Goal: Task Accomplishment & Management: Complete application form

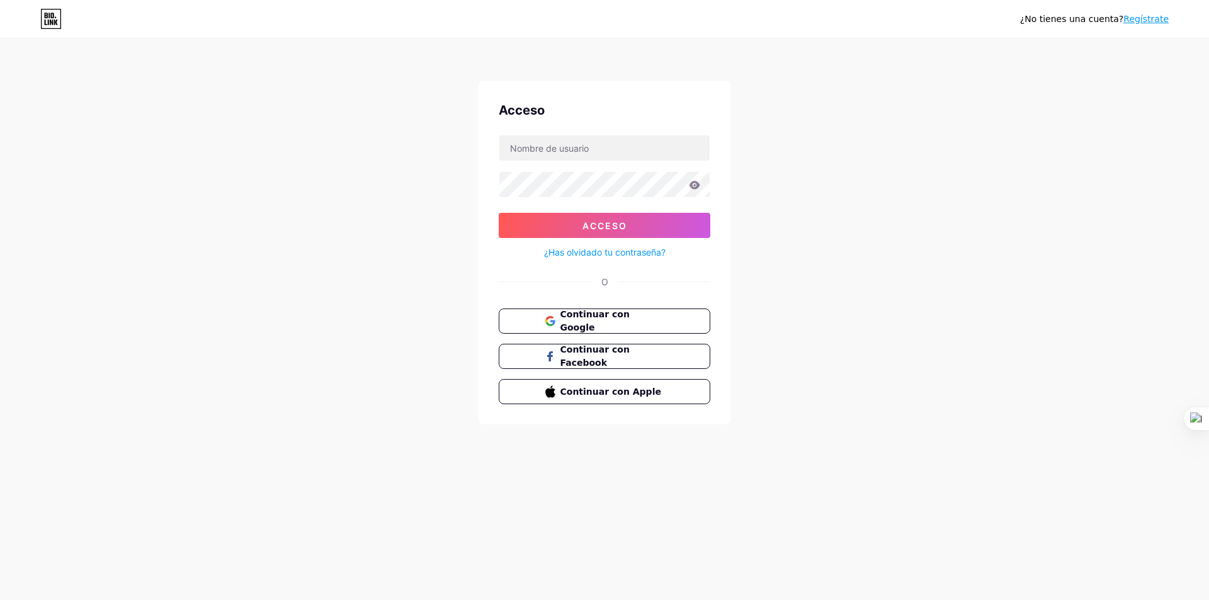
click at [828, 317] on div "¿No tienes una cuenta? Regístrate Acceso Acceso ¿Has olvidado tu contraseña? O …" at bounding box center [604, 232] width 1209 height 465
click at [654, 330] on button "Continuar con Google" at bounding box center [604, 322] width 215 height 26
click at [598, 307] on div "Acceso Acceso ¿Has olvidado tu contraseña? O Continuar con Google Continuar con…" at bounding box center [605, 253] width 252 height 344
click at [598, 312] on button "Continuar con Google" at bounding box center [604, 322] width 215 height 26
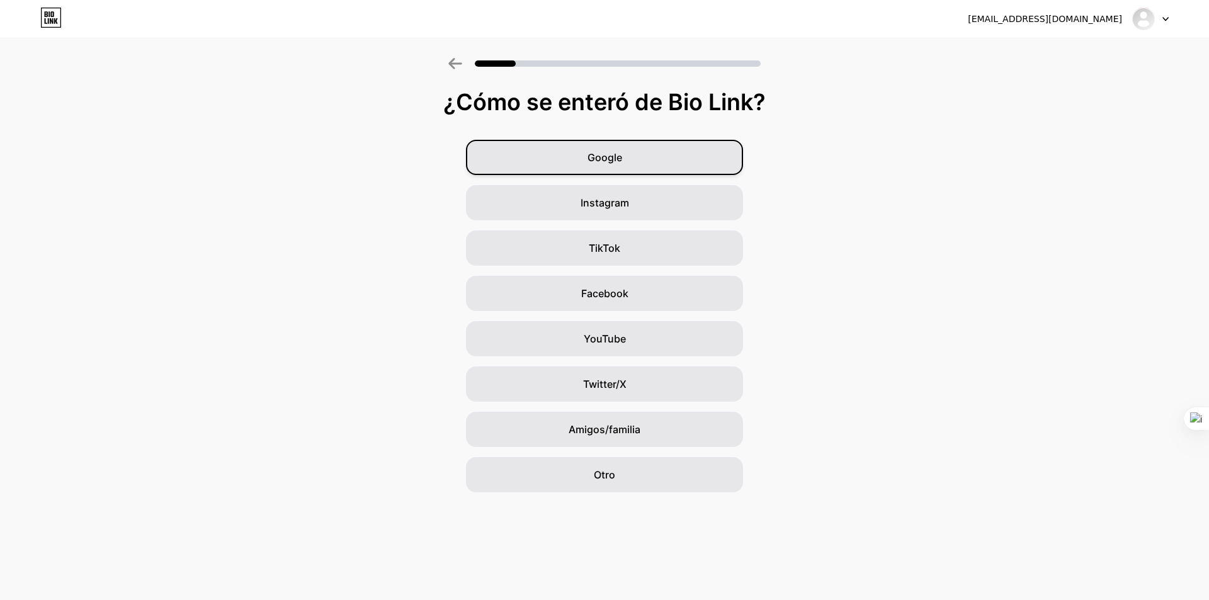
click at [606, 170] on div "Google" at bounding box center [604, 157] width 277 height 35
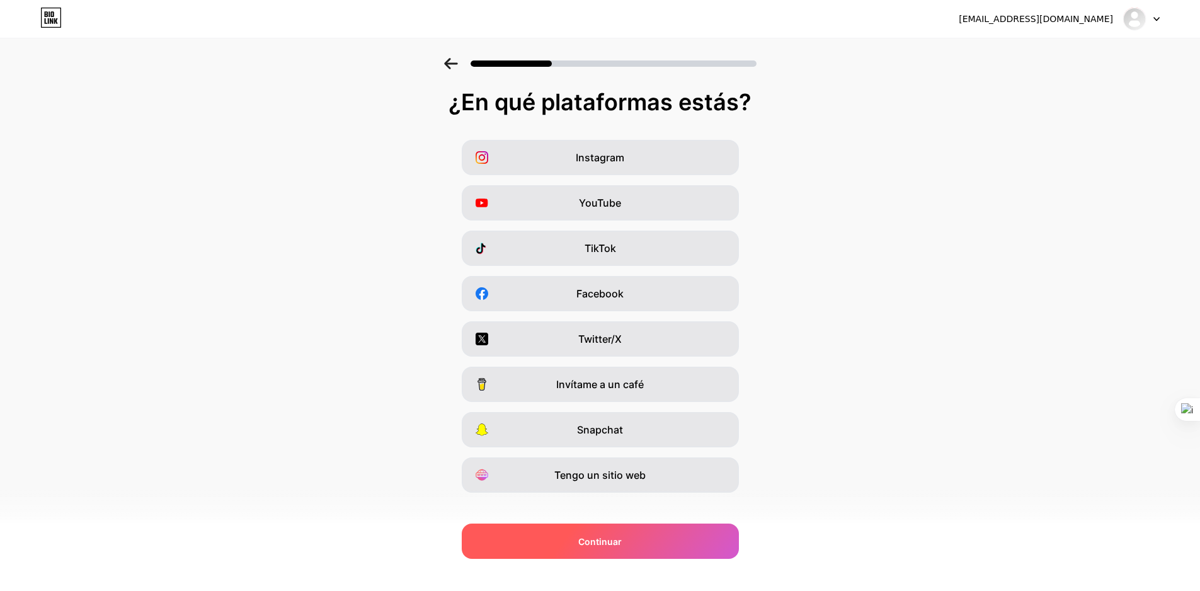
click at [687, 543] on div "Continuar" at bounding box center [600, 540] width 277 height 35
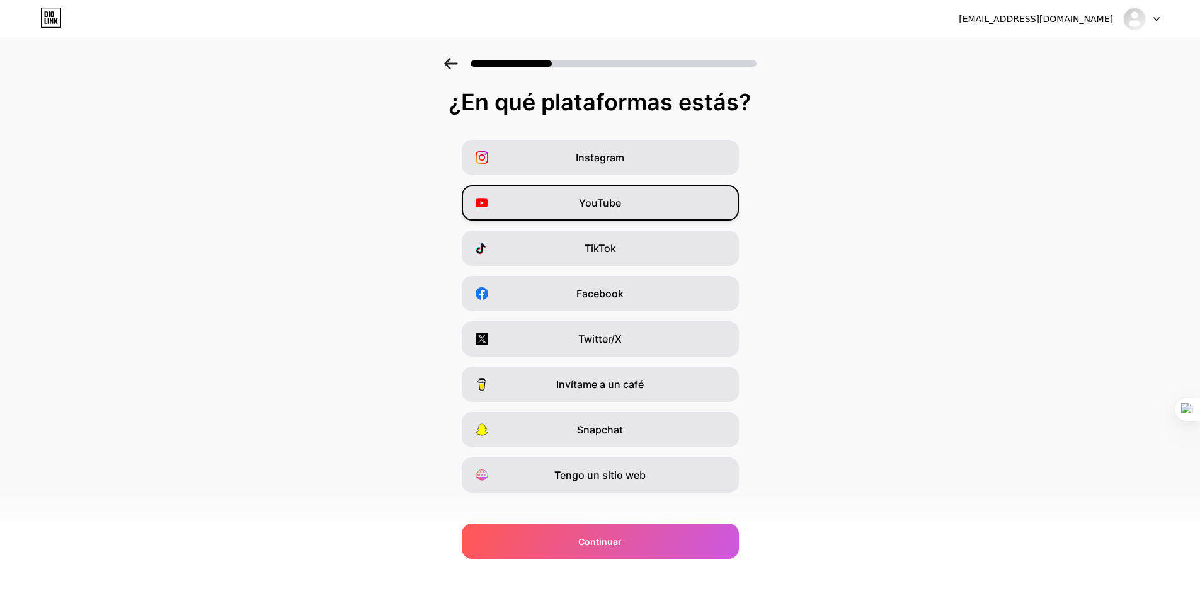
click at [621, 207] on font "YouTube" at bounding box center [600, 203] width 42 height 13
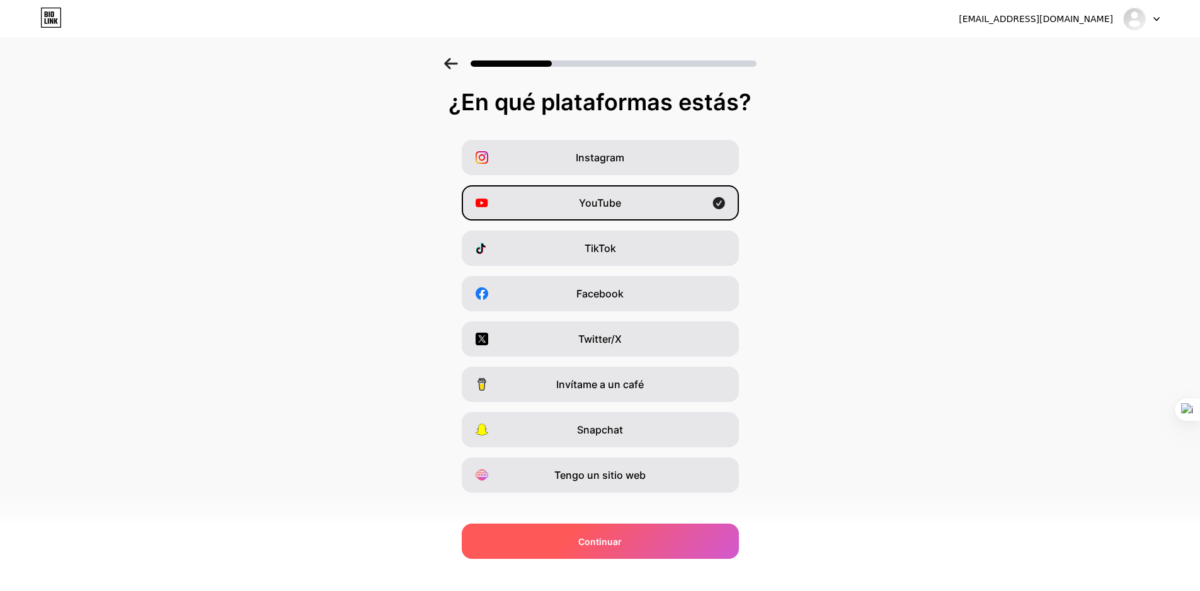
click at [635, 554] on div "Continuar" at bounding box center [600, 540] width 277 height 35
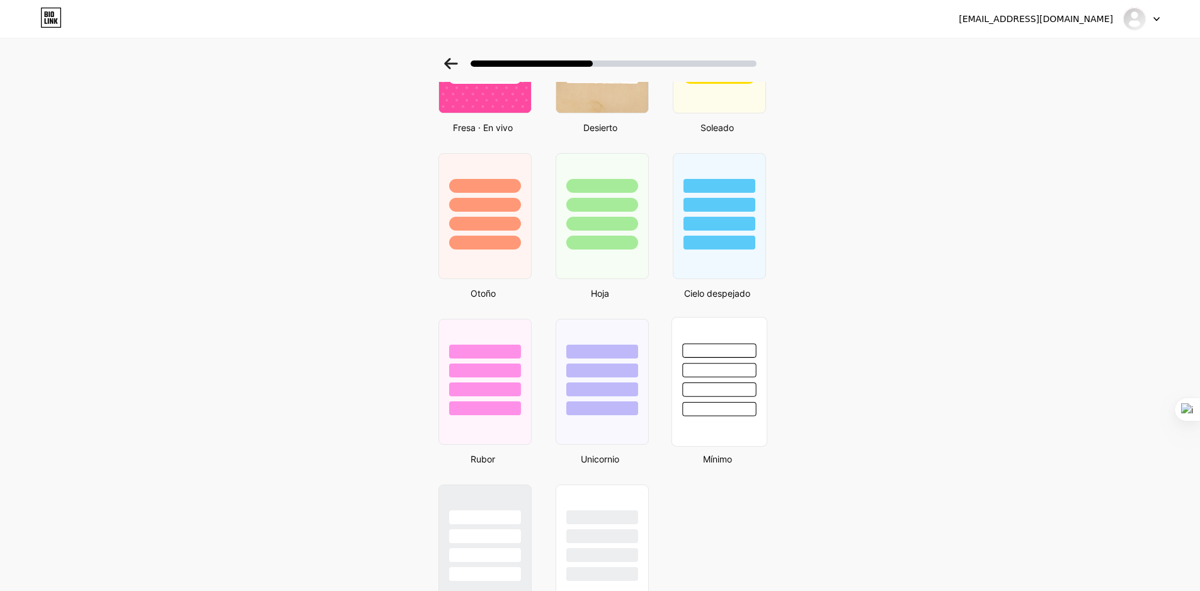
scroll to position [923, 0]
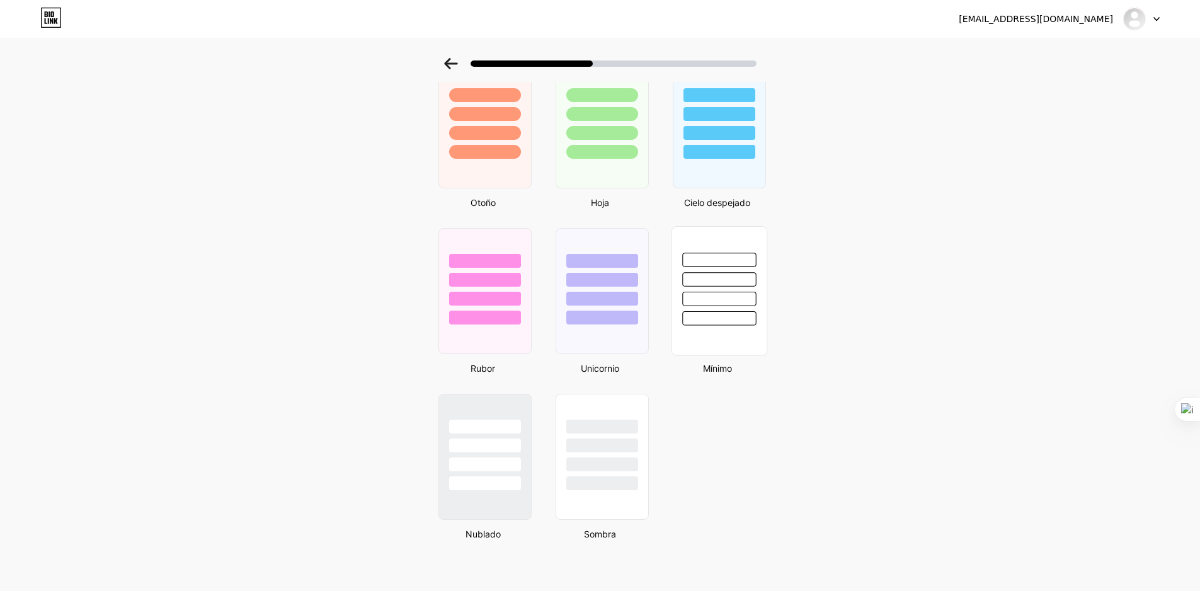
click at [729, 295] on div at bounding box center [719, 299] width 74 height 14
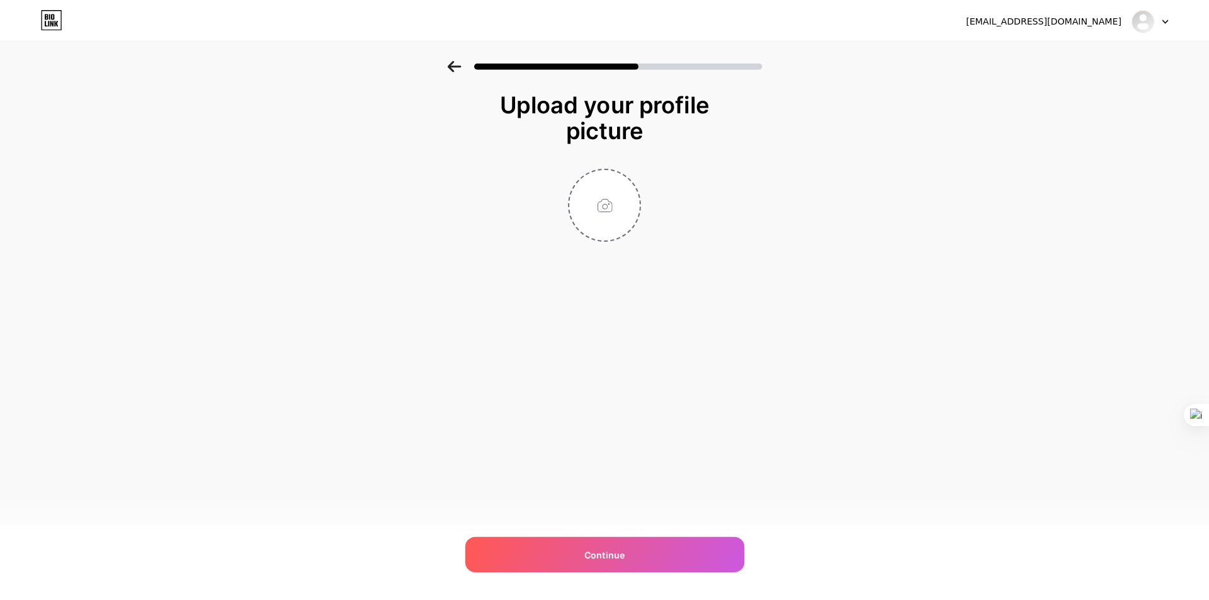
scroll to position [0, 0]
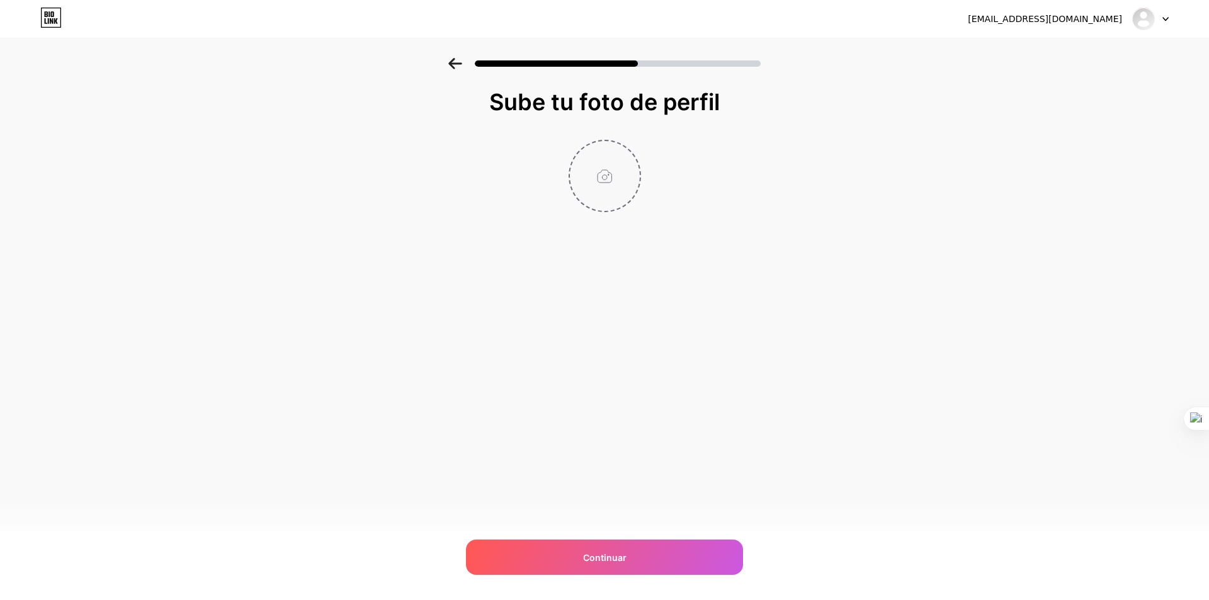
click at [620, 169] on input "file" at bounding box center [605, 176] width 70 height 70
type input "C:\fakepath\WhatsApp Image 2025-09-05 at 4.58.15 PM.jpeg"
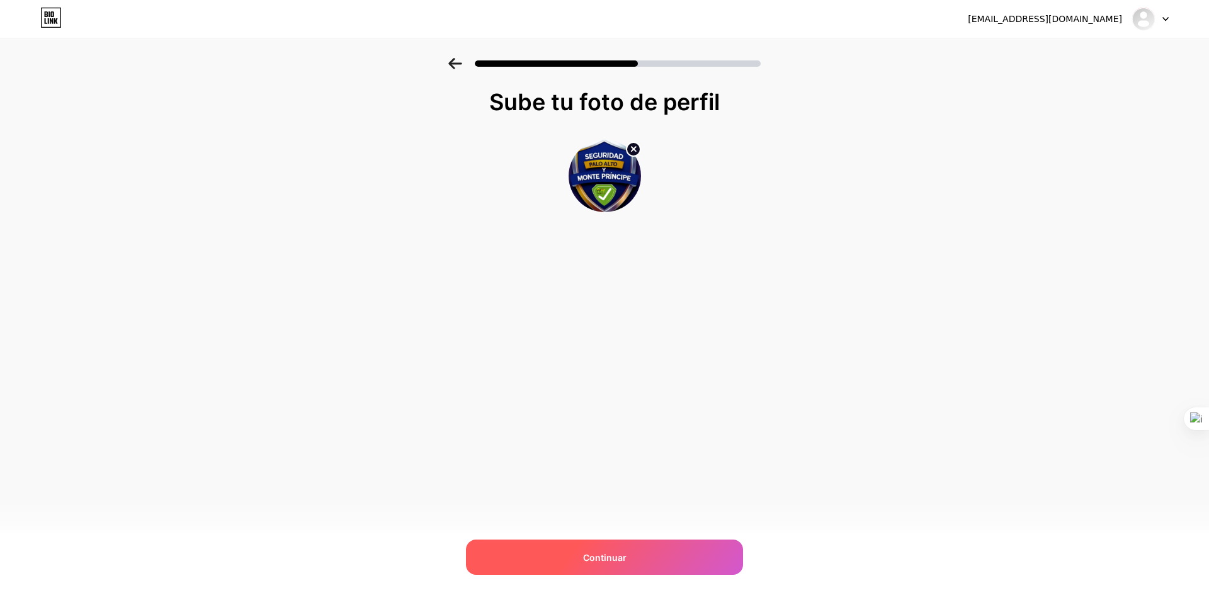
click at [607, 555] on font "Continuar" at bounding box center [604, 557] width 43 height 11
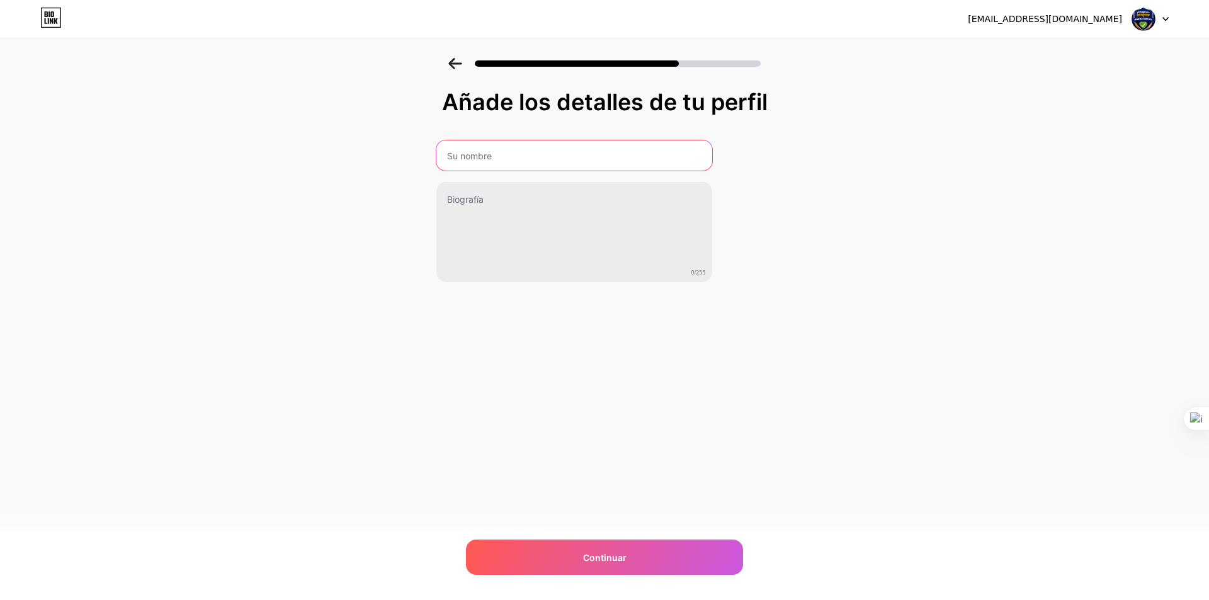
click at [468, 167] on input "text" at bounding box center [575, 155] width 276 height 30
type input "a"
type input "A"
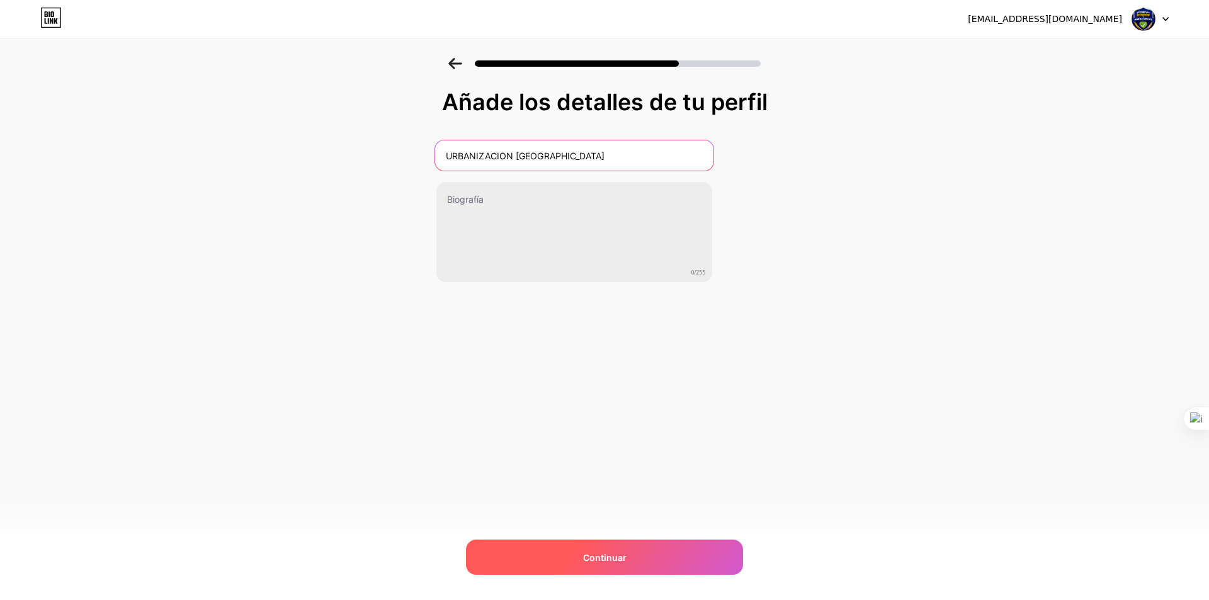
type input "URBANIZACION PALO ALTO"
click at [607, 557] on font "Continuar" at bounding box center [604, 557] width 43 height 11
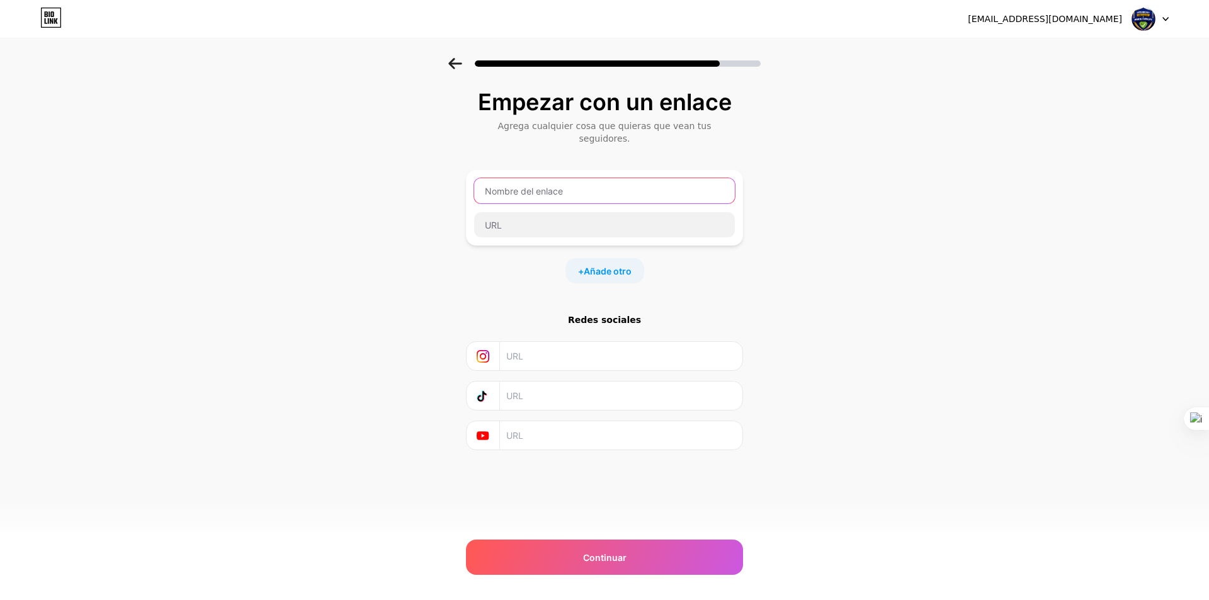
click at [573, 181] on input "text" at bounding box center [604, 190] width 261 height 25
type input "P"
type input "CONSULTA PALO ALTO Y MONTE PRINCIPE"
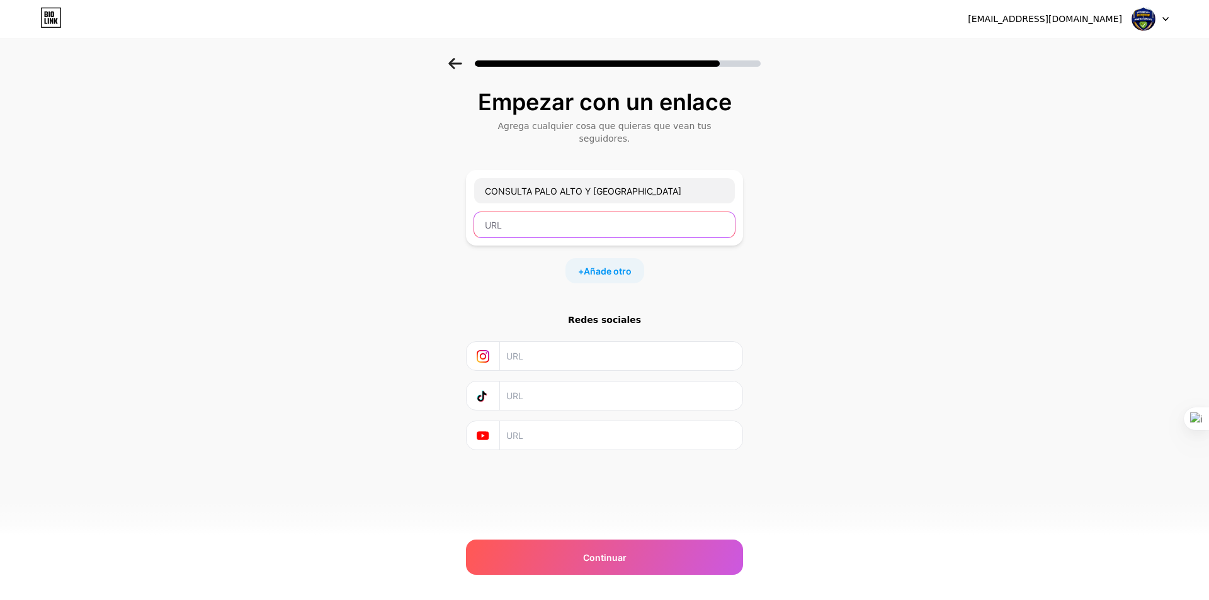
click at [548, 222] on input "text" at bounding box center [604, 224] width 261 height 25
click at [532, 219] on input "text" at bounding box center [604, 224] width 261 height 25
paste input "https://docs.google.com/spreadsheets/d/1Ssa6NXaTJ24_GQWxgRjpZDyYdWOiOwPV2S0iDHs…"
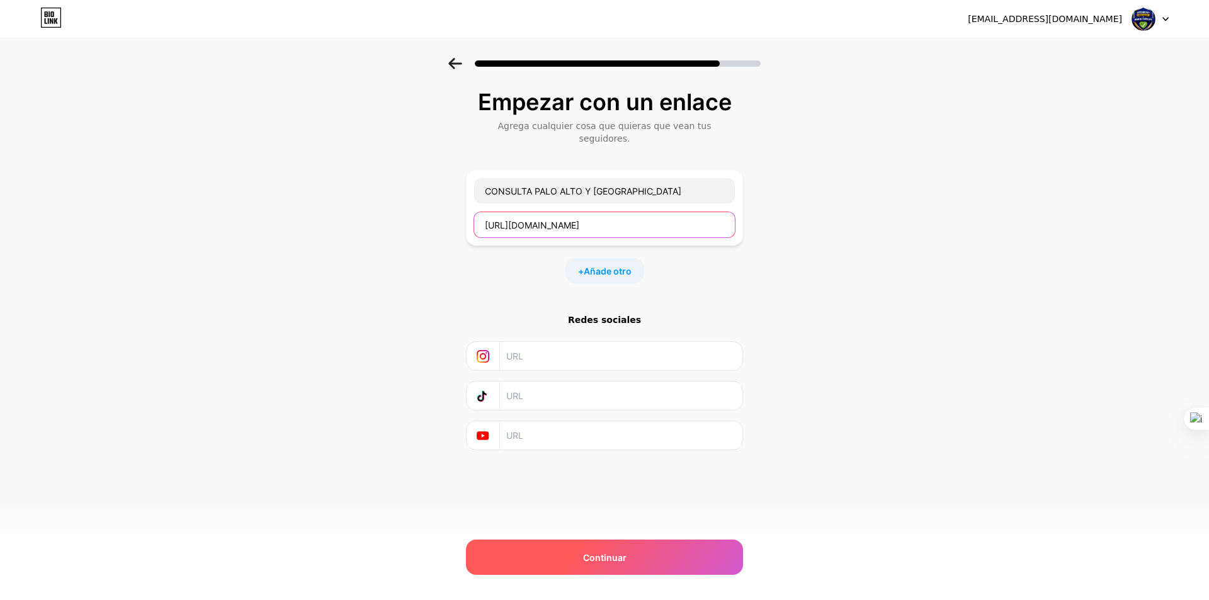
type input "https://docs.google.com/spreadsheets/d/1Ssa6NXaTJ24_GQWxgRjpZDyYdWOiOwPV2S0iDHs…"
click at [631, 557] on div "Continuar" at bounding box center [604, 557] width 277 height 35
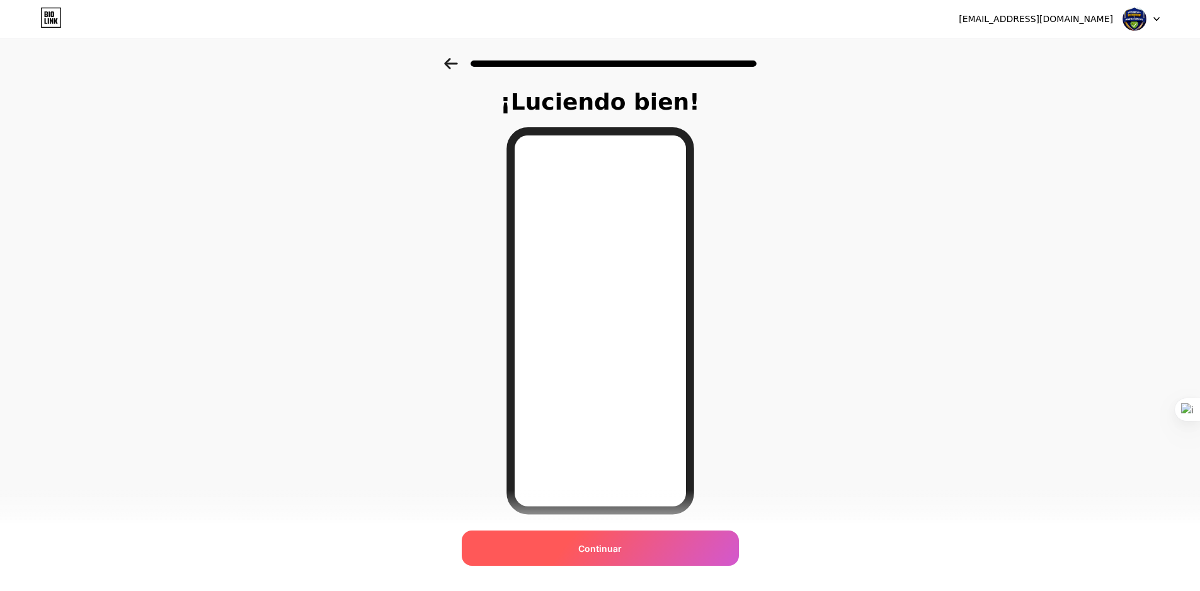
click at [621, 547] on font "Continuar" at bounding box center [599, 548] width 43 height 11
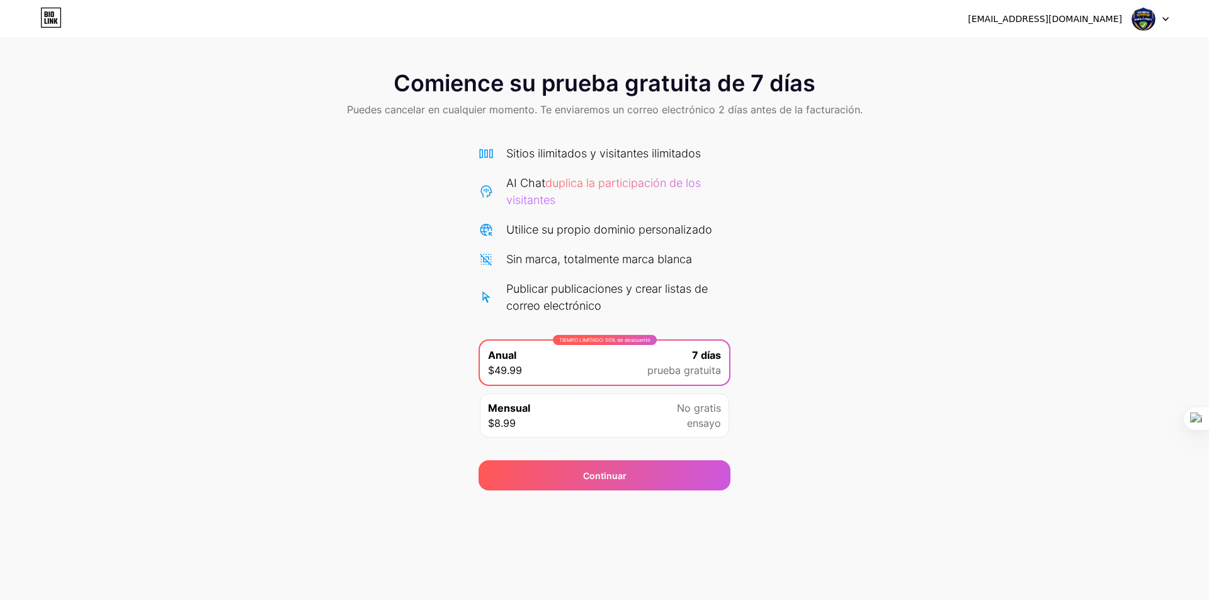
click at [714, 411] on font "No gratis" at bounding box center [699, 408] width 44 height 13
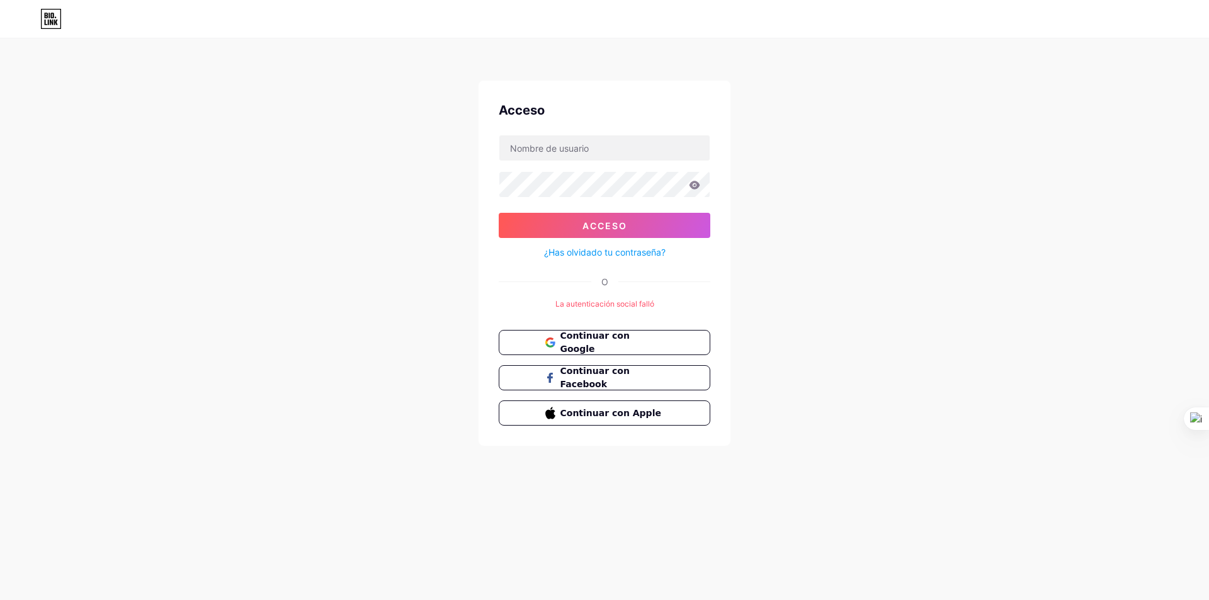
click at [754, 111] on div "Acceso Acceso ¿Has olvidado tu contraseña? O La autenticación social falló Cont…" at bounding box center [604, 243] width 1209 height 486
click at [585, 350] on button "Continuar con Google" at bounding box center [604, 343] width 215 height 26
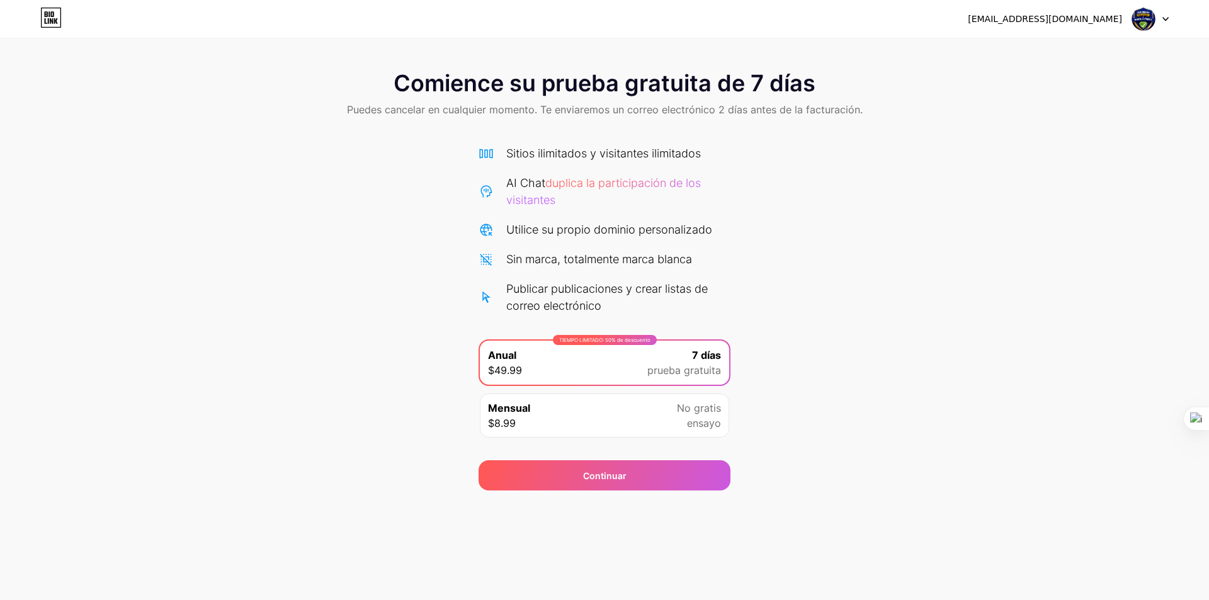
click at [523, 205] on font "duplica la participación de los visitantes" at bounding box center [603, 191] width 195 height 30
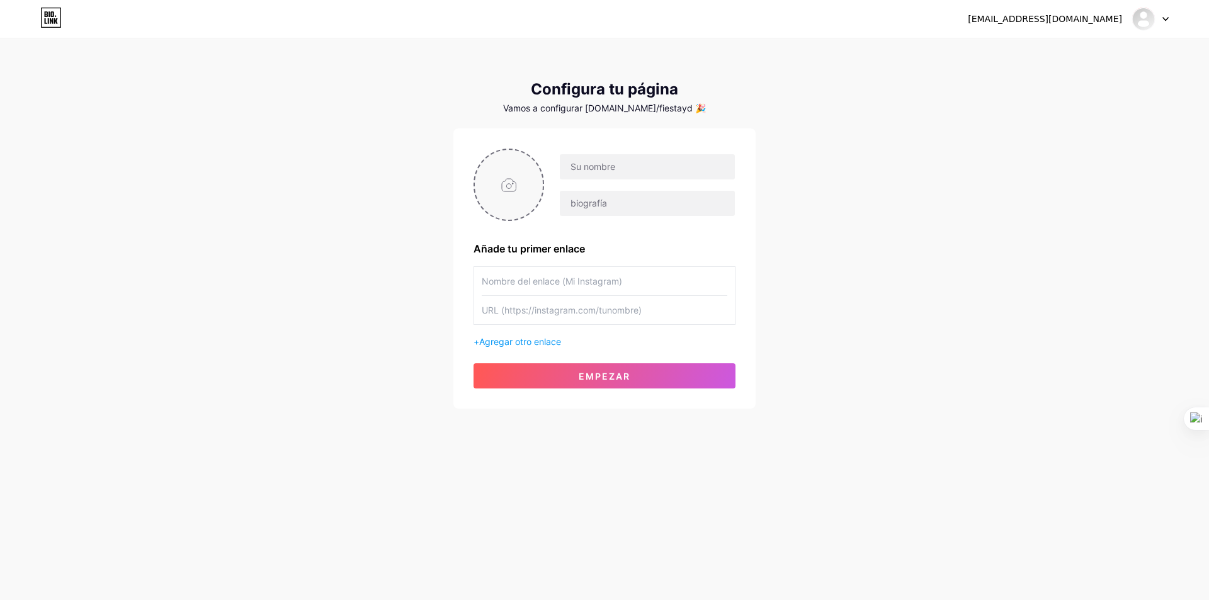
click at [528, 180] on input "file" at bounding box center [509, 185] width 68 height 70
type input "C:\fakepath\WhatsApp Image [DATE] 4.58.15 PM.jpeg"
click at [590, 167] on input "text" at bounding box center [647, 166] width 175 height 25
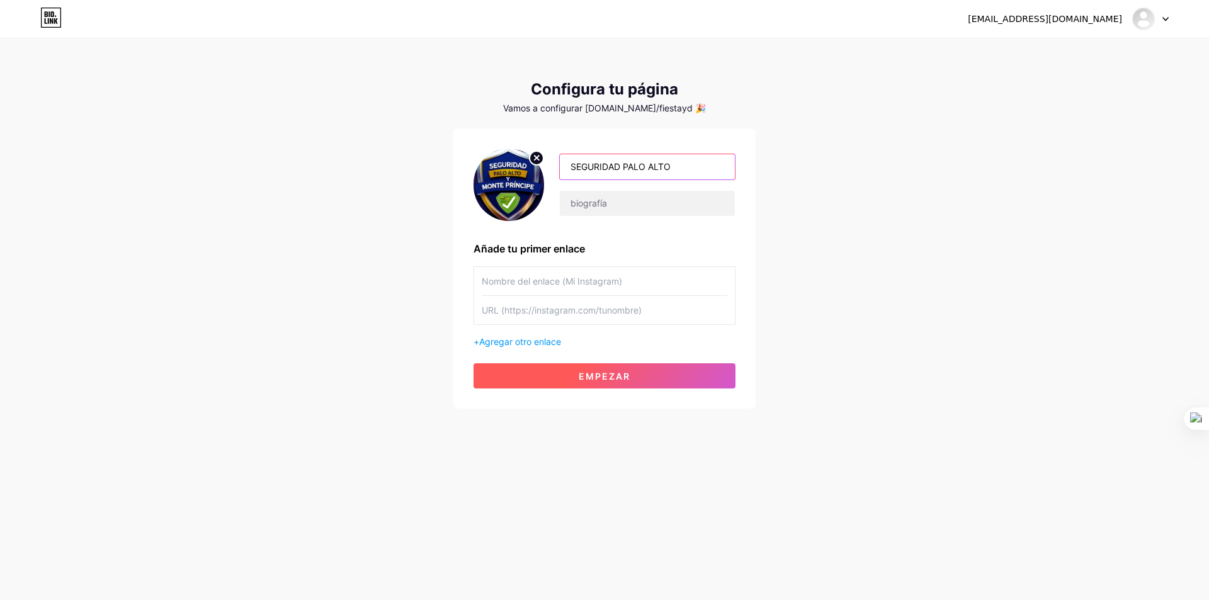
type input "SEGURIDAD PALO ALTO"
click at [593, 374] on font "Empezar" at bounding box center [605, 376] width 52 height 11
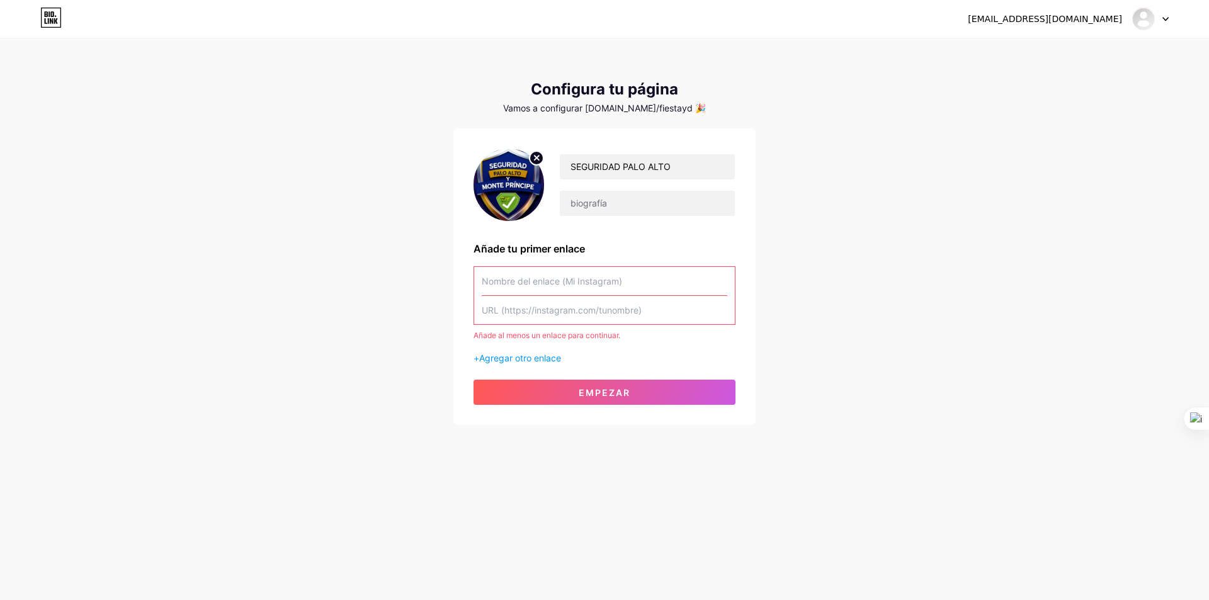
click at [578, 282] on input "text" at bounding box center [605, 281] width 246 height 28
click at [561, 287] on input "text" at bounding box center [605, 281] width 246 height 28
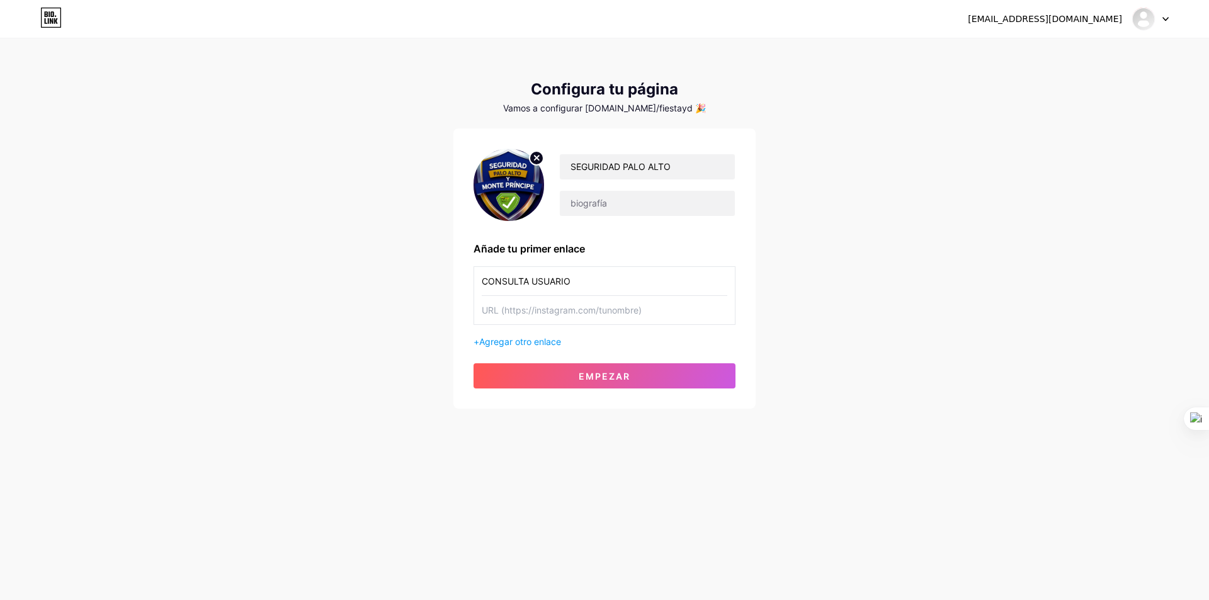
type input "CONSULTA USUARIO"
click at [534, 308] on input "text" at bounding box center [605, 310] width 246 height 28
paste input "[URL][DOMAIN_NAME]"
type input "[URL][DOMAIN_NAME]"
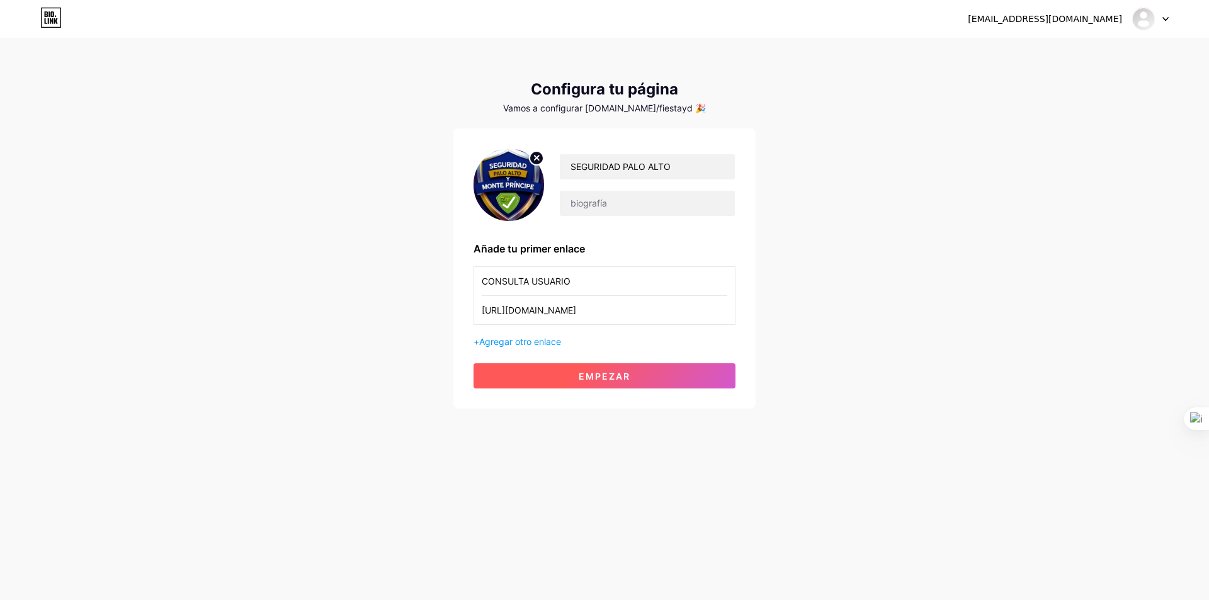
click at [593, 375] on font "Empezar" at bounding box center [605, 376] width 52 height 11
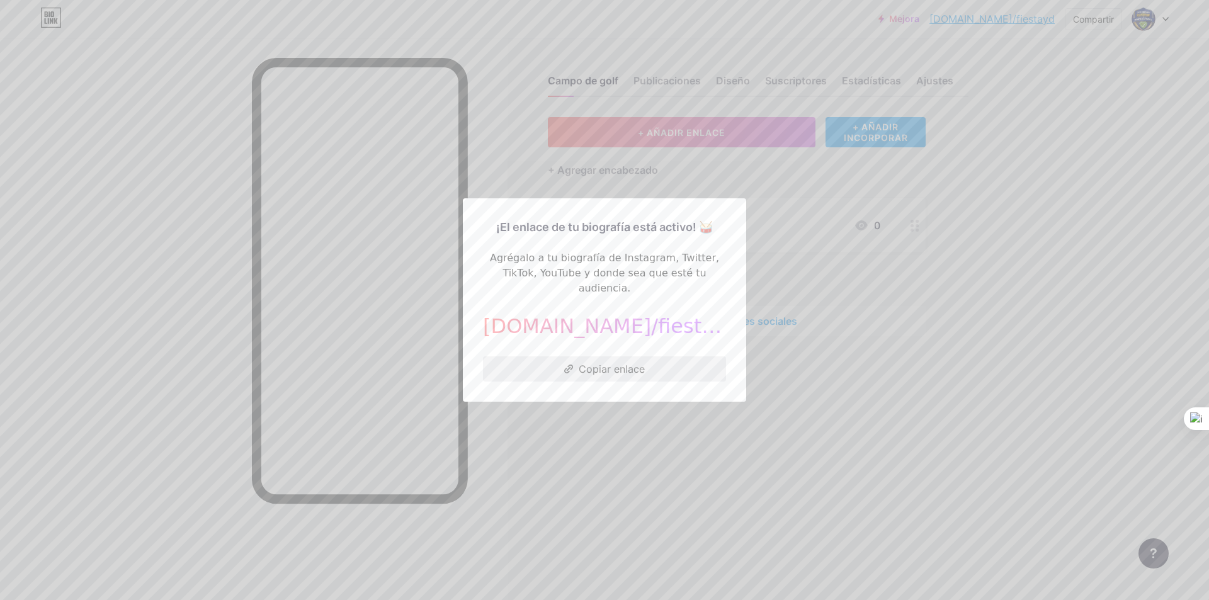
click at [617, 363] on font "Copiar enlace" at bounding box center [612, 369] width 66 height 13
click at [604, 453] on div at bounding box center [604, 300] width 1209 height 600
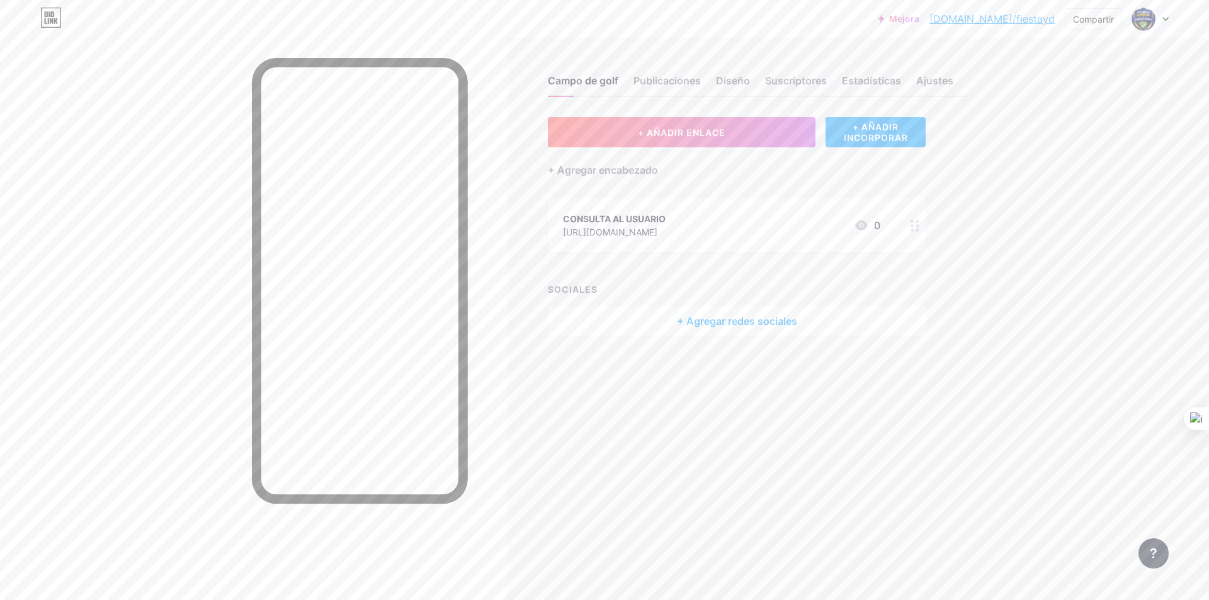
click at [910, 222] on div at bounding box center [914, 225] width 21 height 54
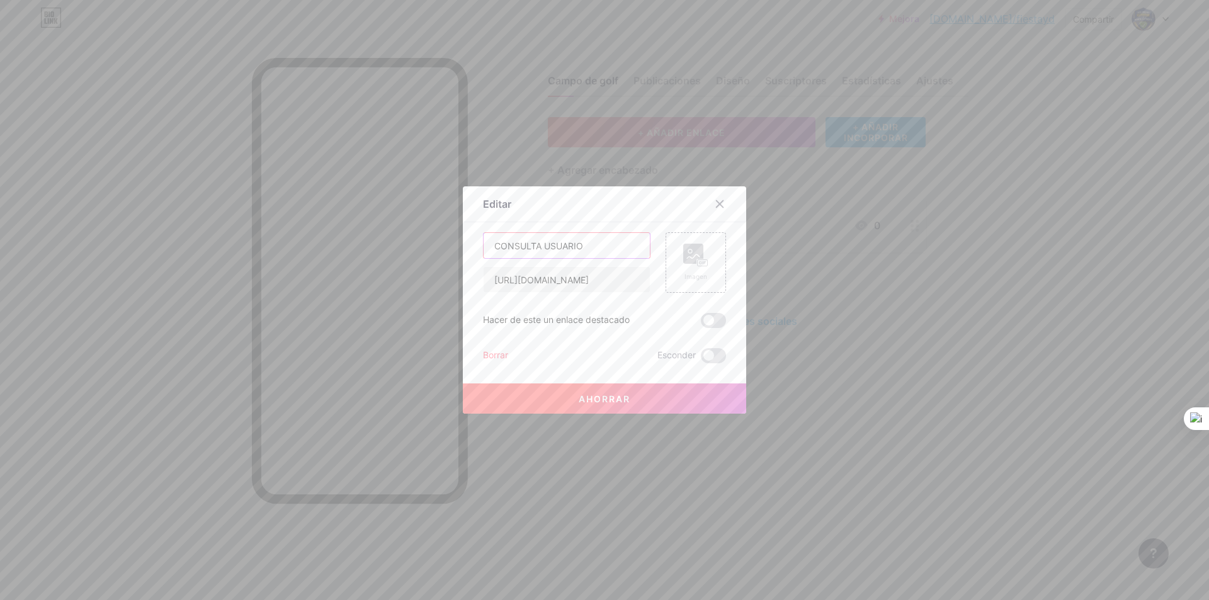
click at [589, 247] on input "CONSULTA USUARIO" at bounding box center [567, 245] width 166 height 25
click at [719, 205] on icon at bounding box center [720, 204] width 7 height 7
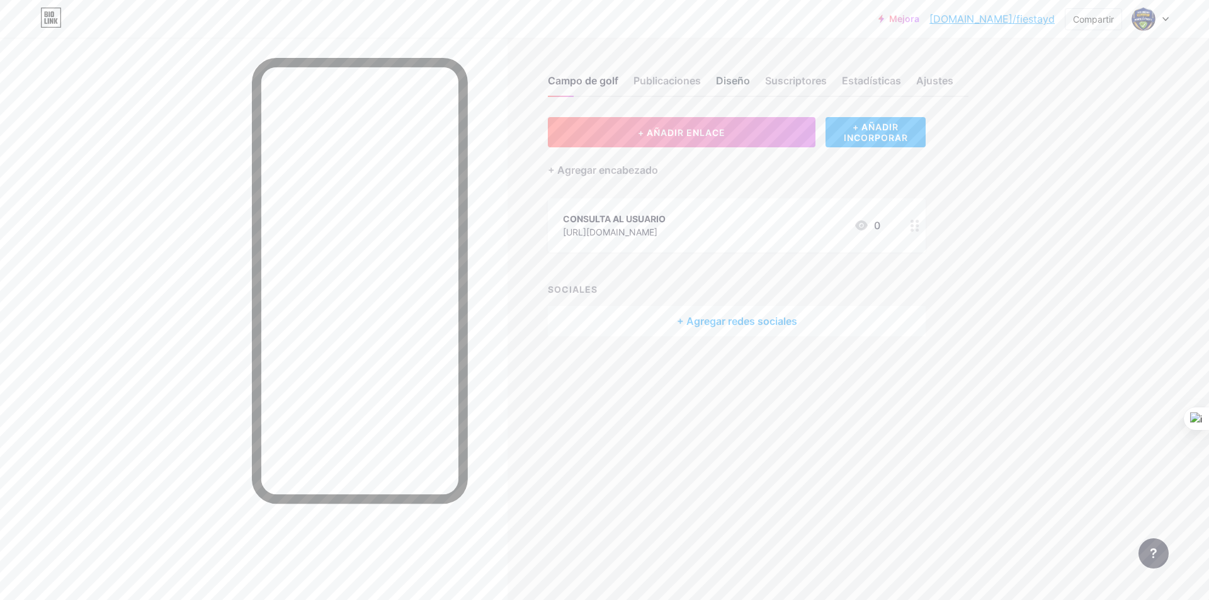
click at [743, 83] on font "Diseño" at bounding box center [733, 80] width 34 height 13
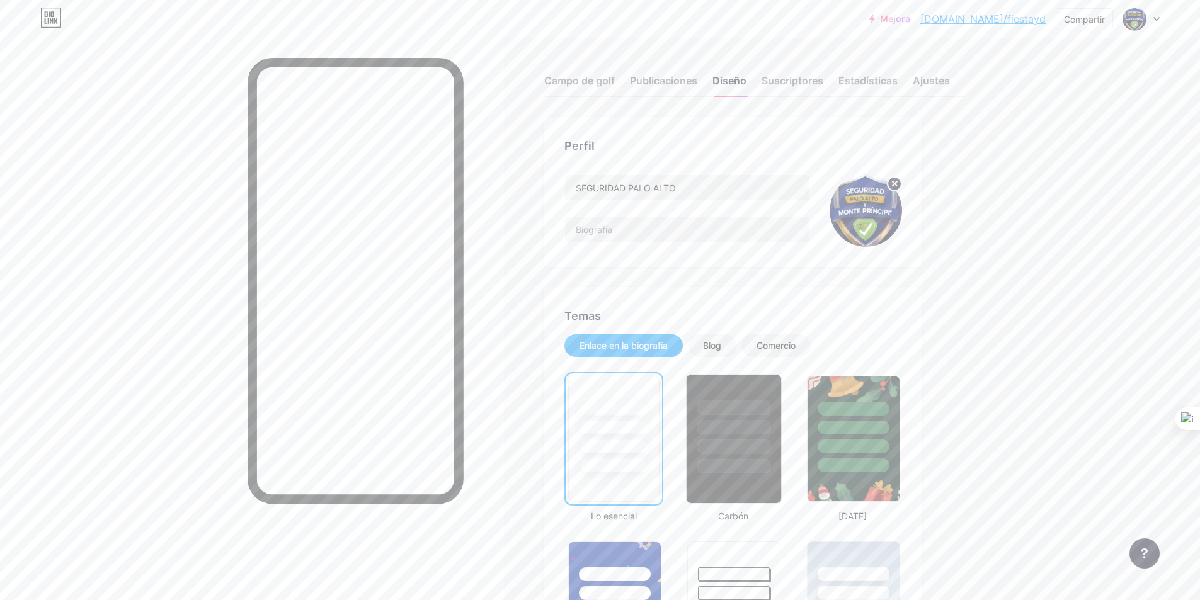
click at [752, 434] on div at bounding box center [734, 427] width 74 height 14
